Goal: Unclear

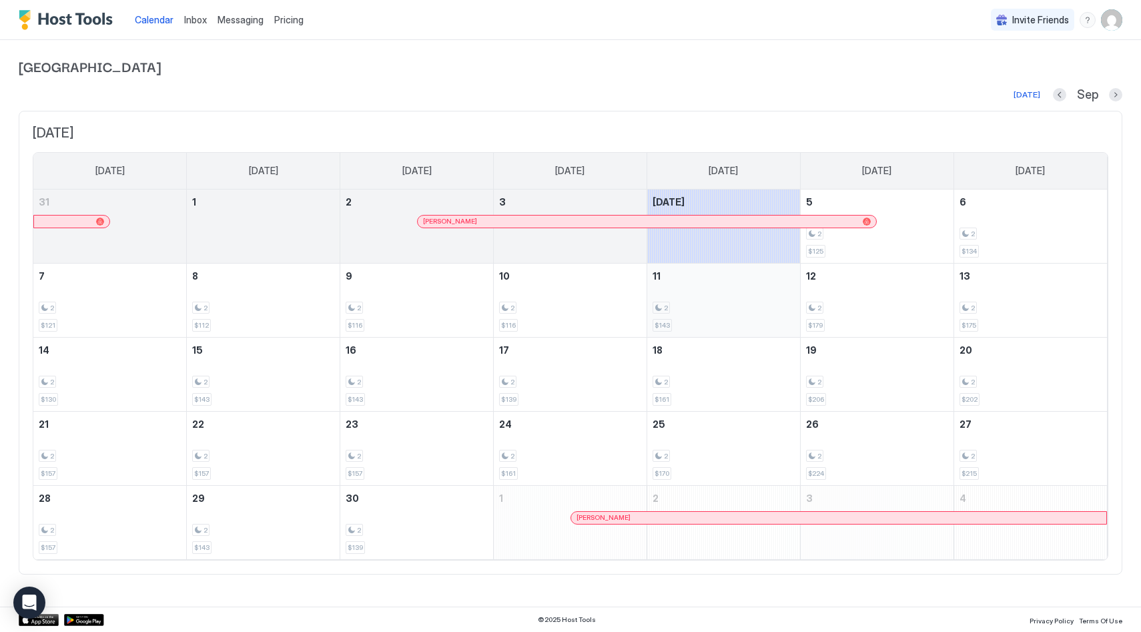
click at [739, 275] on div "2 $143" at bounding box center [723, 300] width 142 height 63
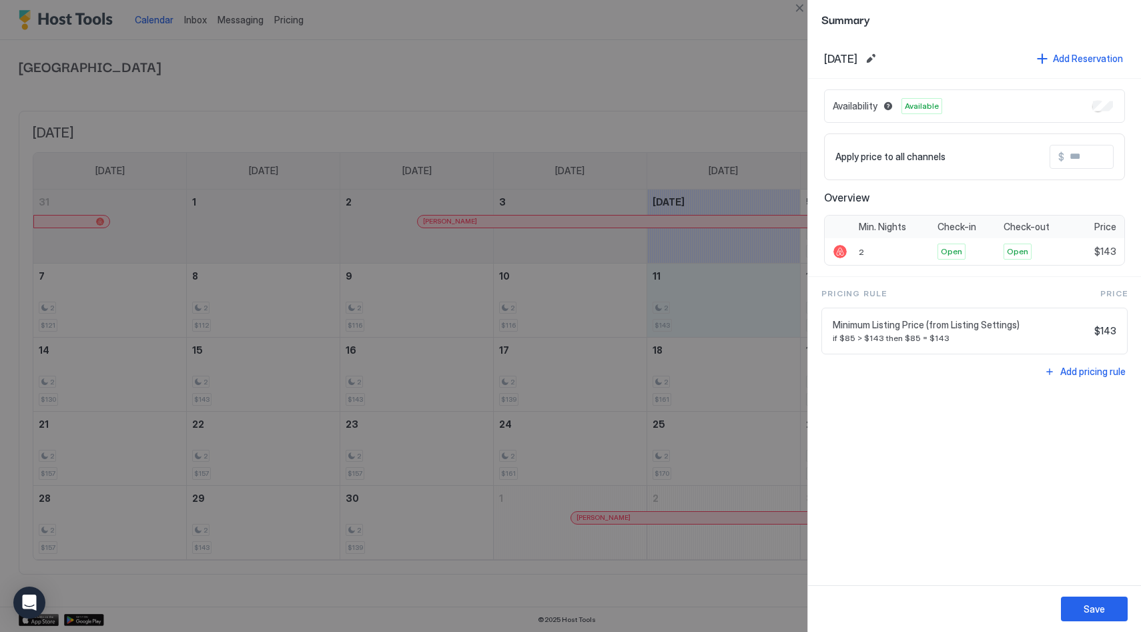
click at [750, 21] on div at bounding box center [570, 316] width 1141 height 632
click at [735, 438] on div at bounding box center [570, 316] width 1141 height 632
click at [677, 67] on div at bounding box center [570, 316] width 1141 height 632
click at [752, 389] on div at bounding box center [570, 316] width 1141 height 632
click at [764, 78] on div at bounding box center [570, 316] width 1141 height 632
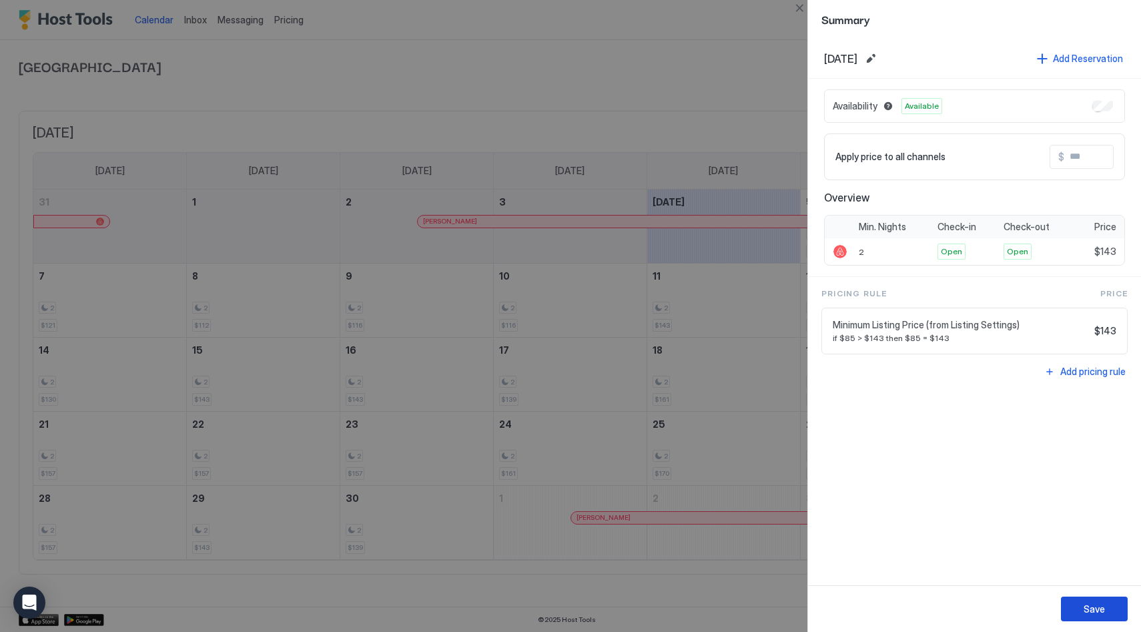
click at [1109, 604] on button "Save" at bounding box center [1094, 608] width 67 height 25
